Goal: Task Accomplishment & Management: Manage account settings

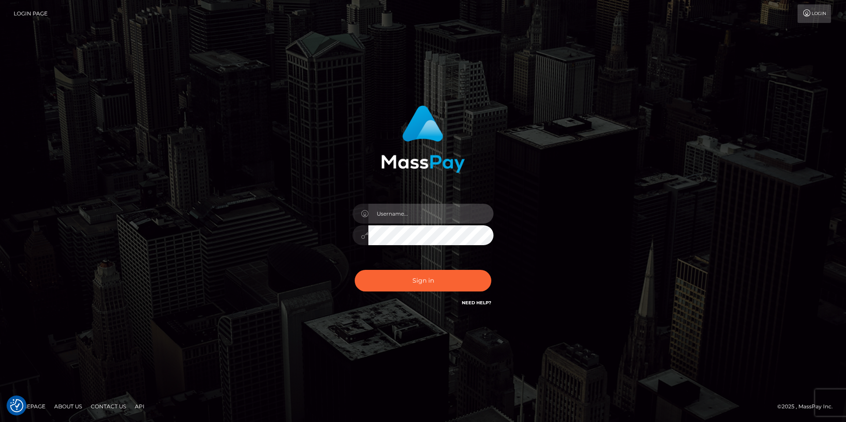
click at [385, 214] on input "text" at bounding box center [430, 214] width 125 height 20
click at [0, 421] on com-1password-button at bounding box center [0, 422] width 0 height 0
type input "smiley.throne"
click at [392, 212] on input "text" at bounding box center [430, 214] width 125 height 20
type input "smiley.throne"
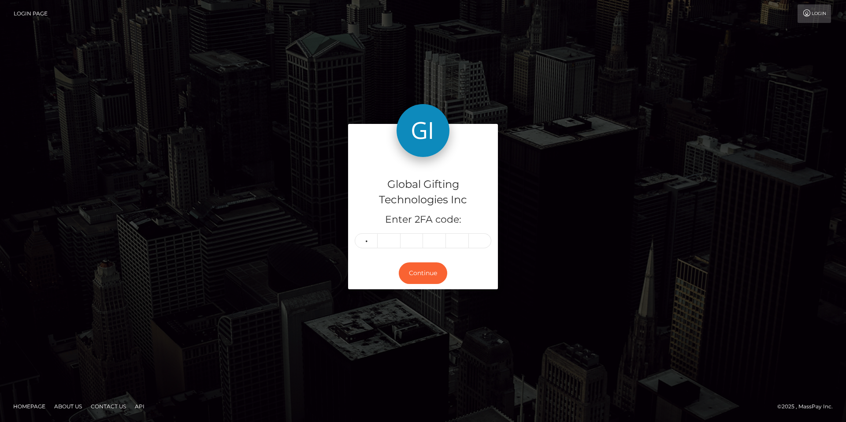
type input "6"
type input "5"
type input "6"
type input "0"
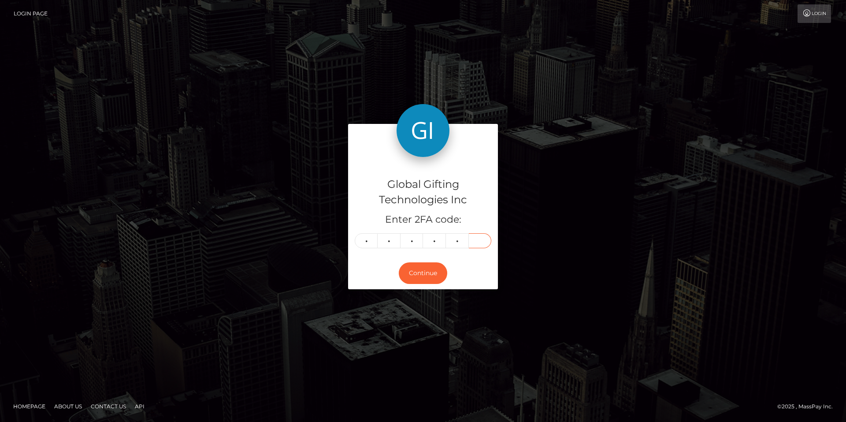
type input "1"
